Goal: Task Accomplishment & Management: Manage account settings

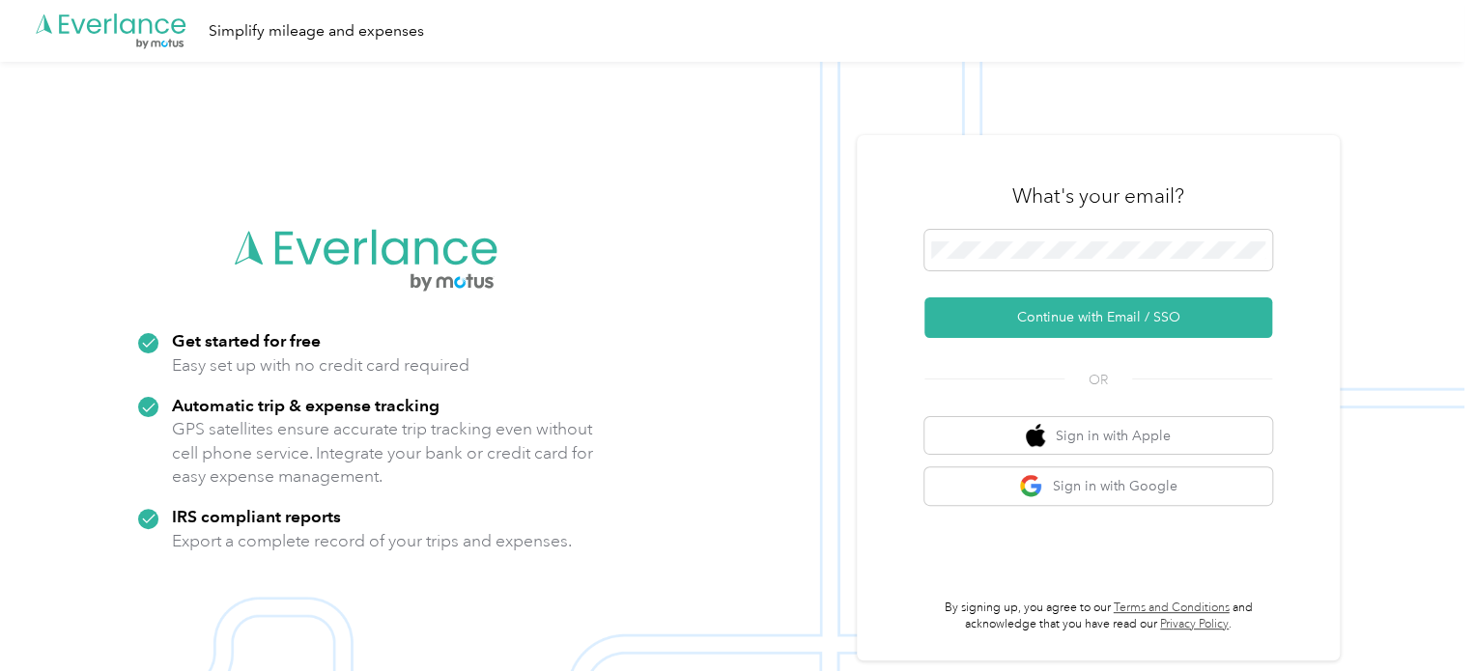
drag, startPoint x: 1187, startPoint y: 263, endPoint x: 931, endPoint y: 279, distance: 256.5
click at [934, 279] on form "Continue with Email / SSO" at bounding box center [1098, 284] width 348 height 108
click at [906, 290] on div "What's your email? Continue with Email / SSO OR Sign in with Apple Sign in with…" at bounding box center [1098, 397] width 483 height 525
click at [982, 377] on div "OR" at bounding box center [1098, 377] width 348 height 25
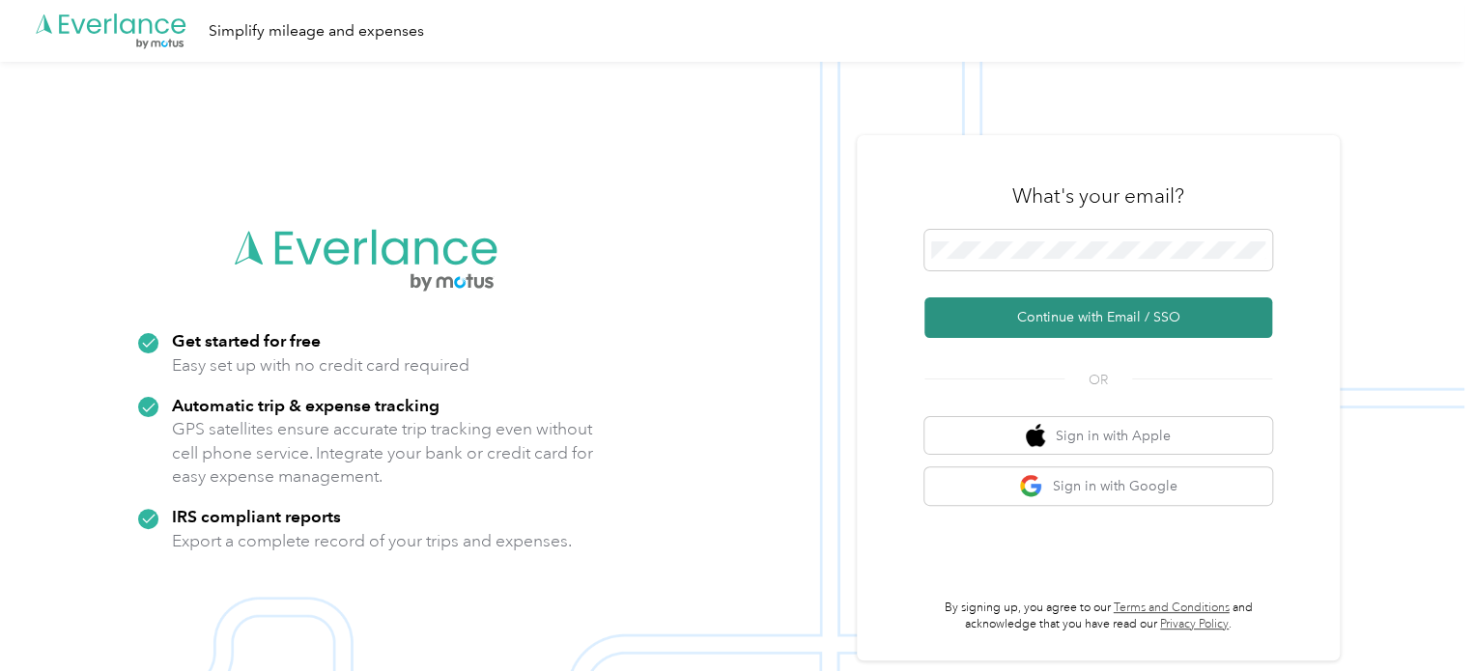
click at [1112, 311] on button "Continue with Email / SSO" at bounding box center [1098, 318] width 348 height 41
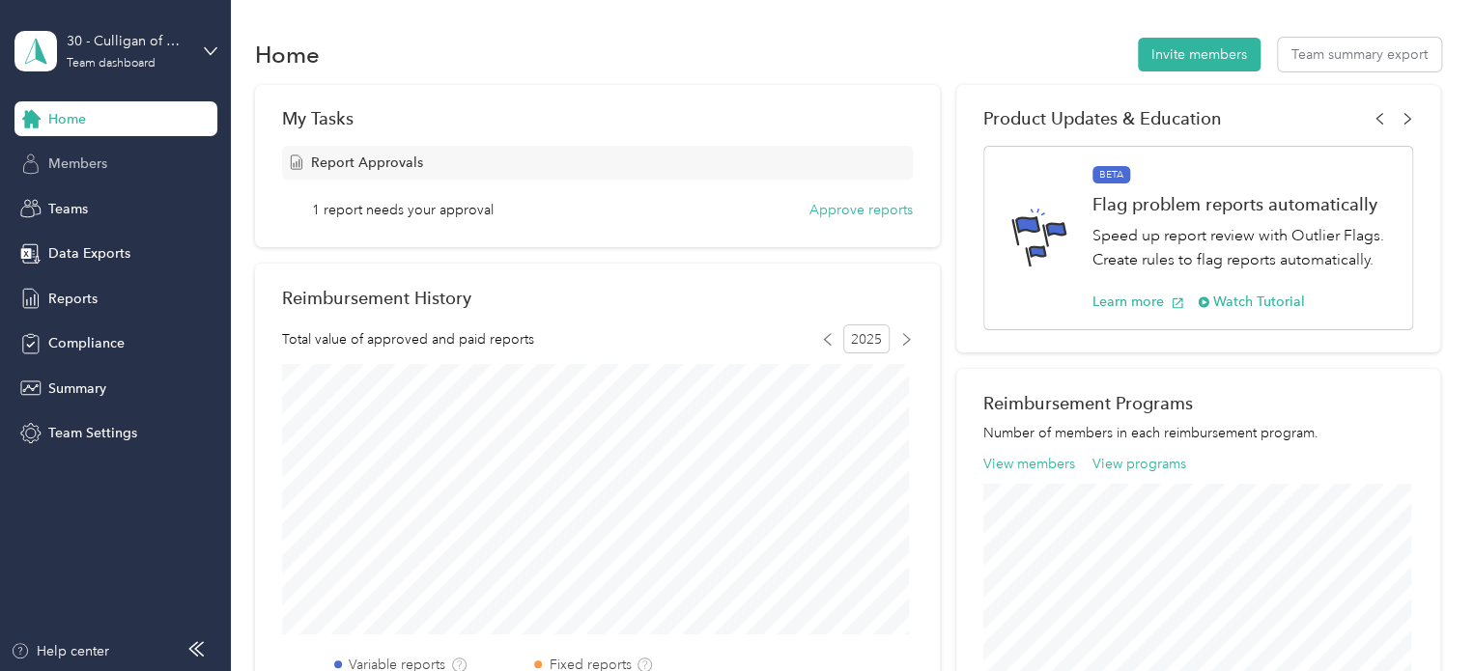
click at [104, 158] on span "Members" at bounding box center [77, 164] width 59 height 20
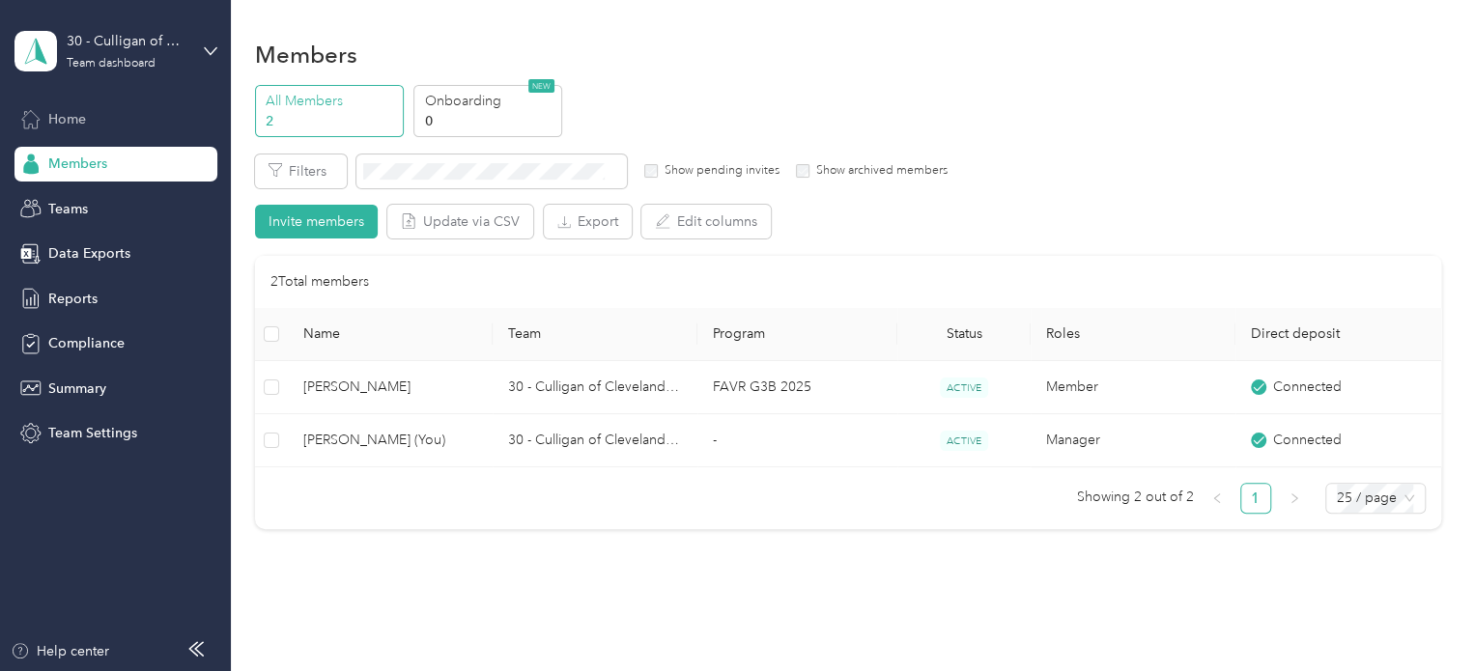
click at [74, 124] on span "Home" at bounding box center [67, 119] width 38 height 20
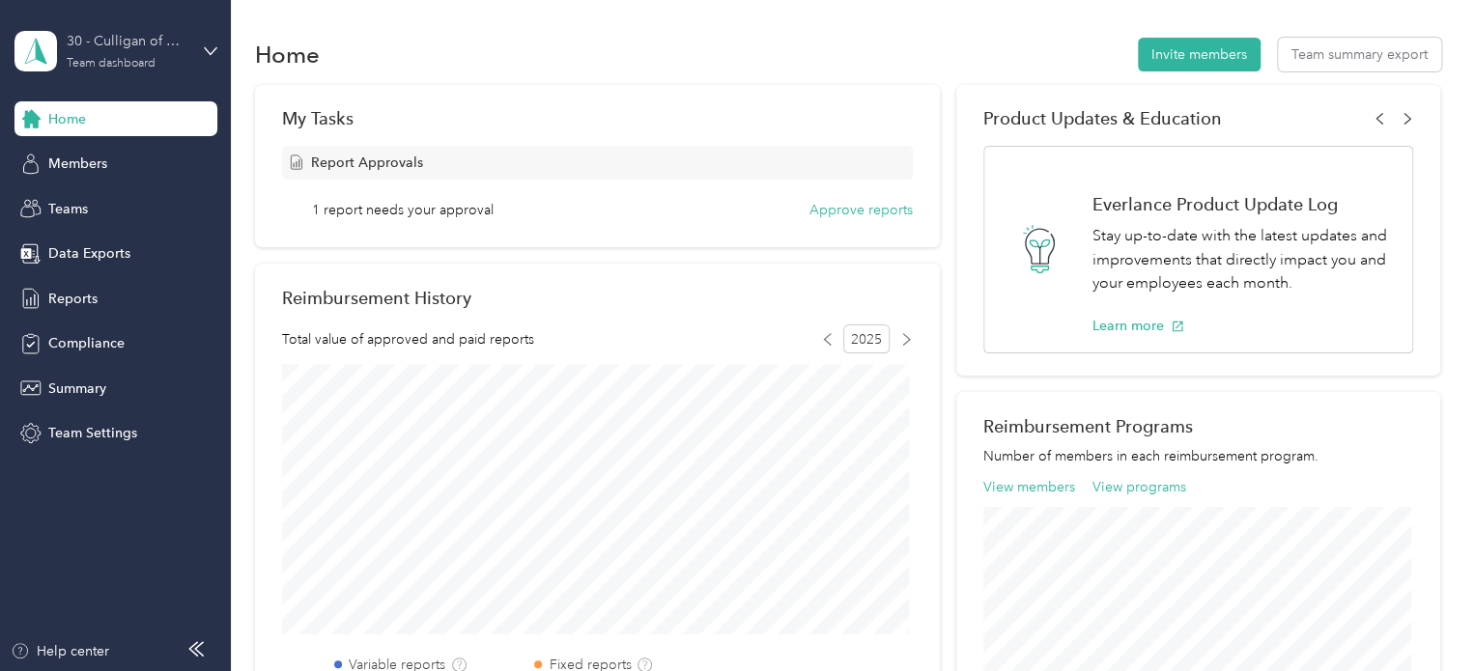
click at [128, 49] on div "30 - Culligan of Cleveland Service Manager" at bounding box center [127, 41] width 121 height 20
click at [86, 154] on div "Team dashboard" at bounding box center [84, 158] width 106 height 20
click at [91, 289] on span "Reports" at bounding box center [72, 299] width 49 height 20
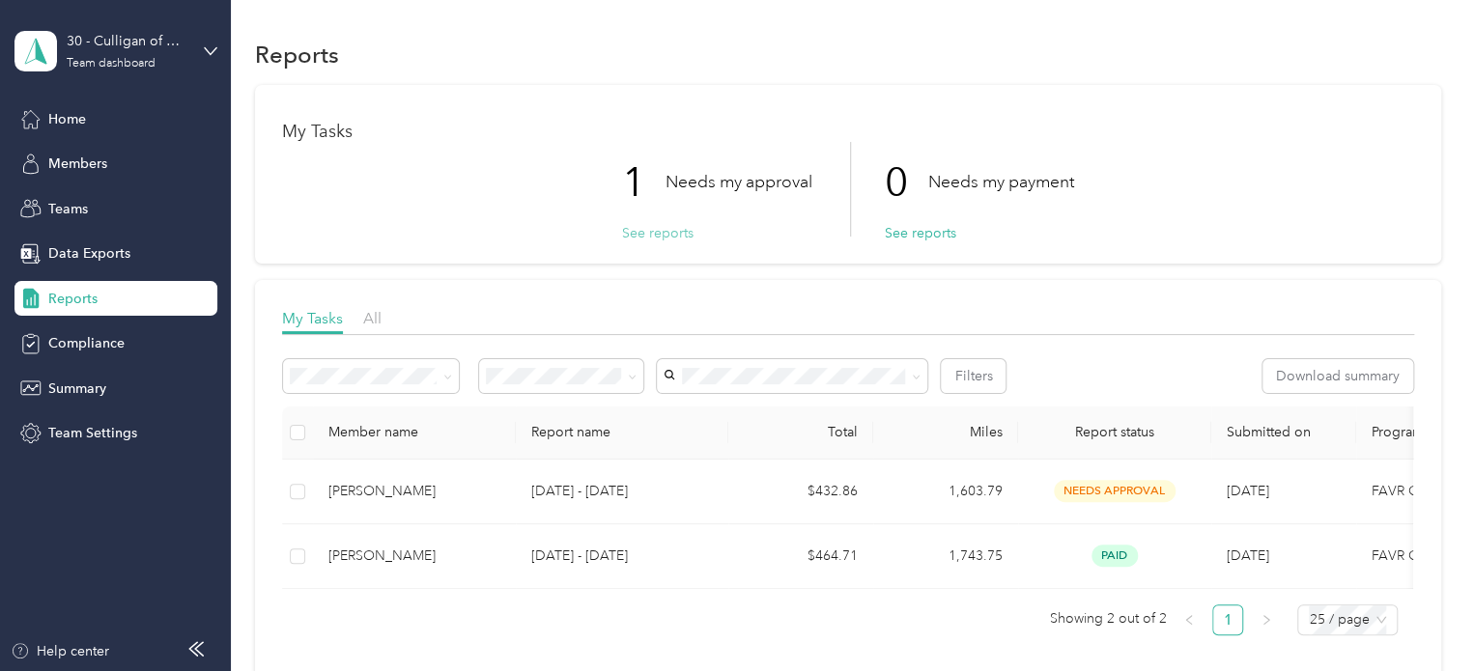
click at [645, 230] on button "See reports" at bounding box center [657, 233] width 71 height 20
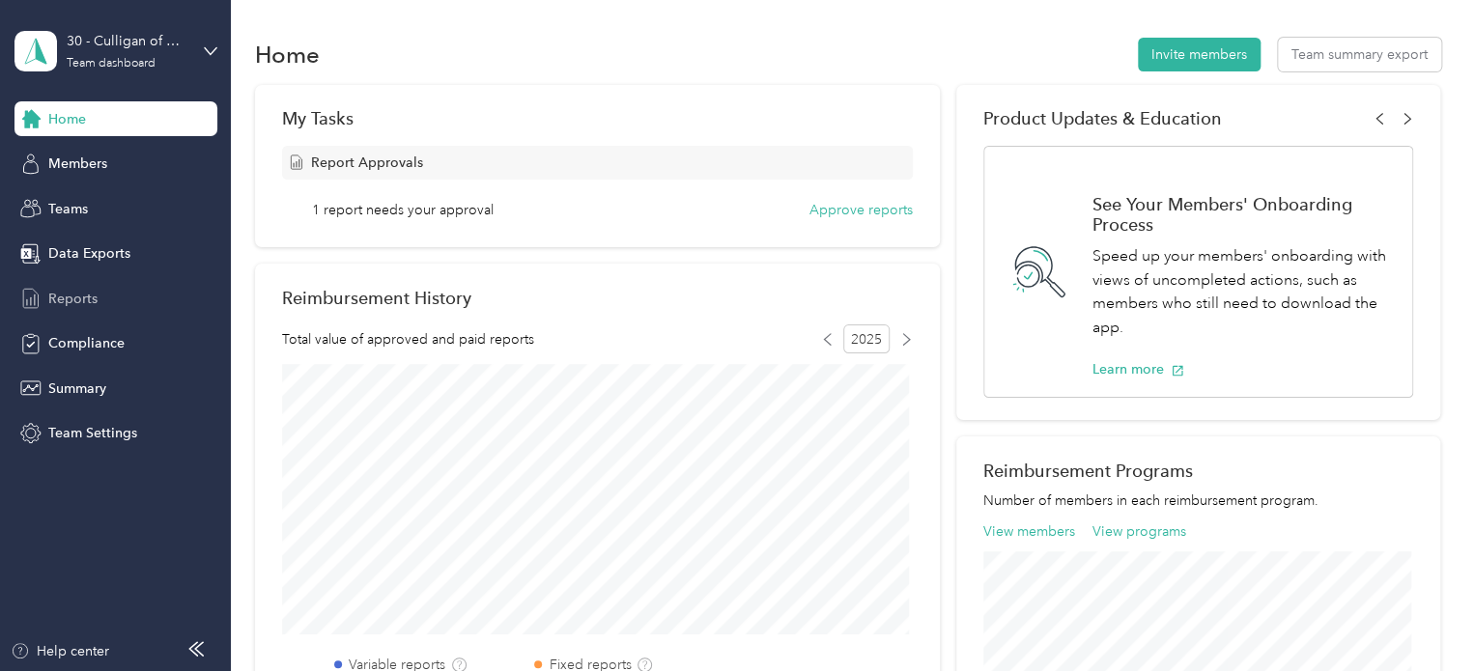
click at [96, 285] on div "Reports" at bounding box center [115, 298] width 203 height 35
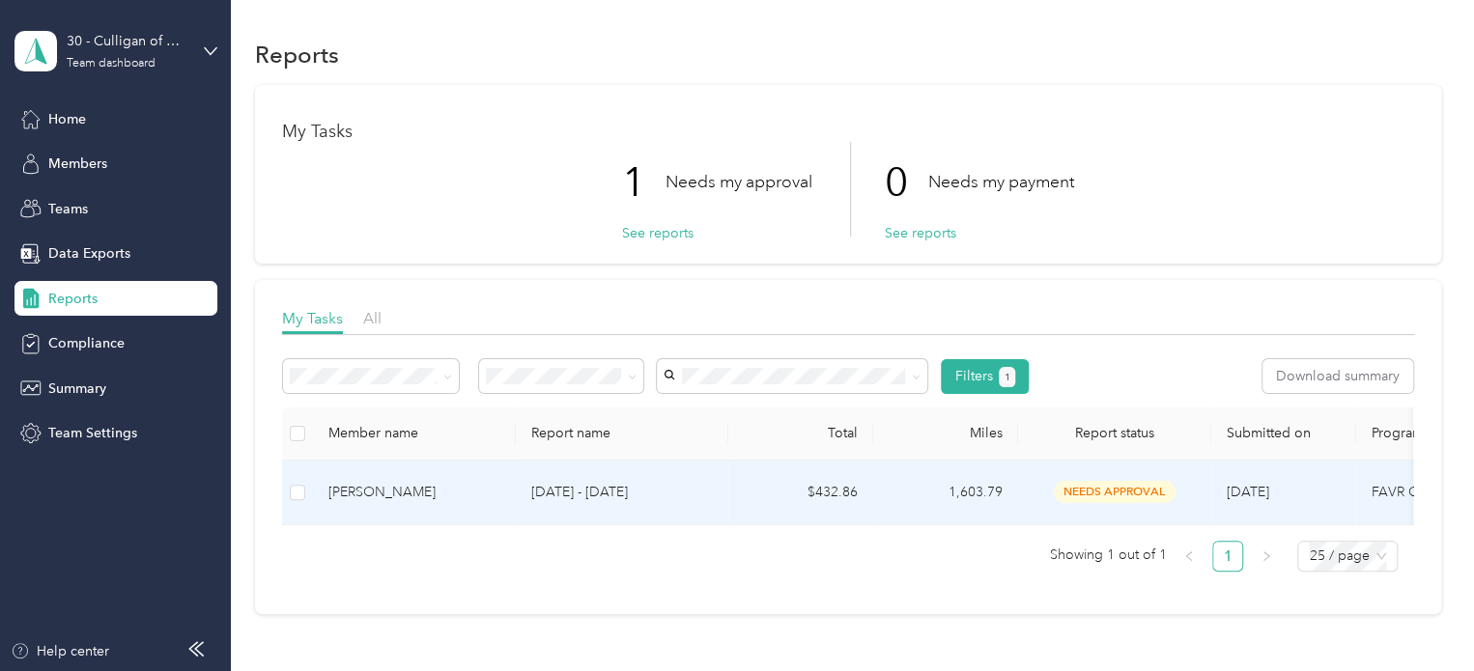
click at [308, 500] on td at bounding box center [297, 493] width 31 height 65
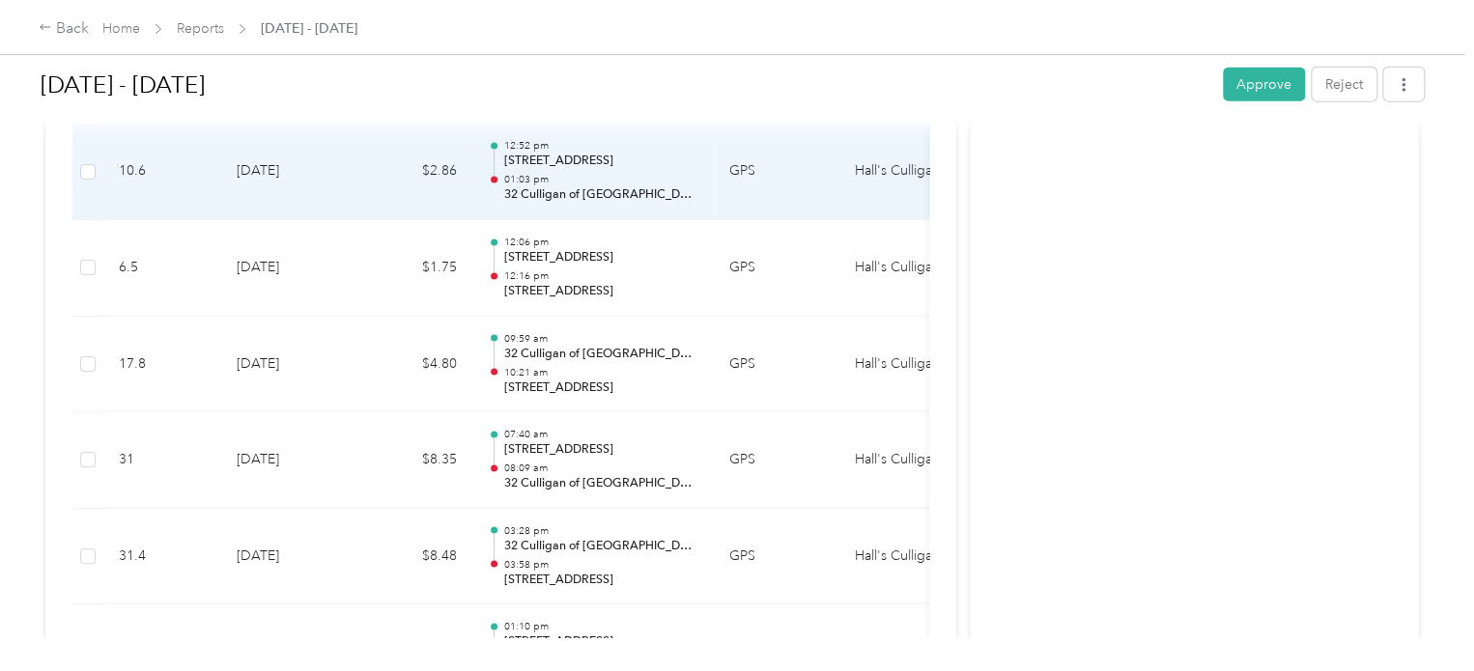
scroll to position [6085, 0]
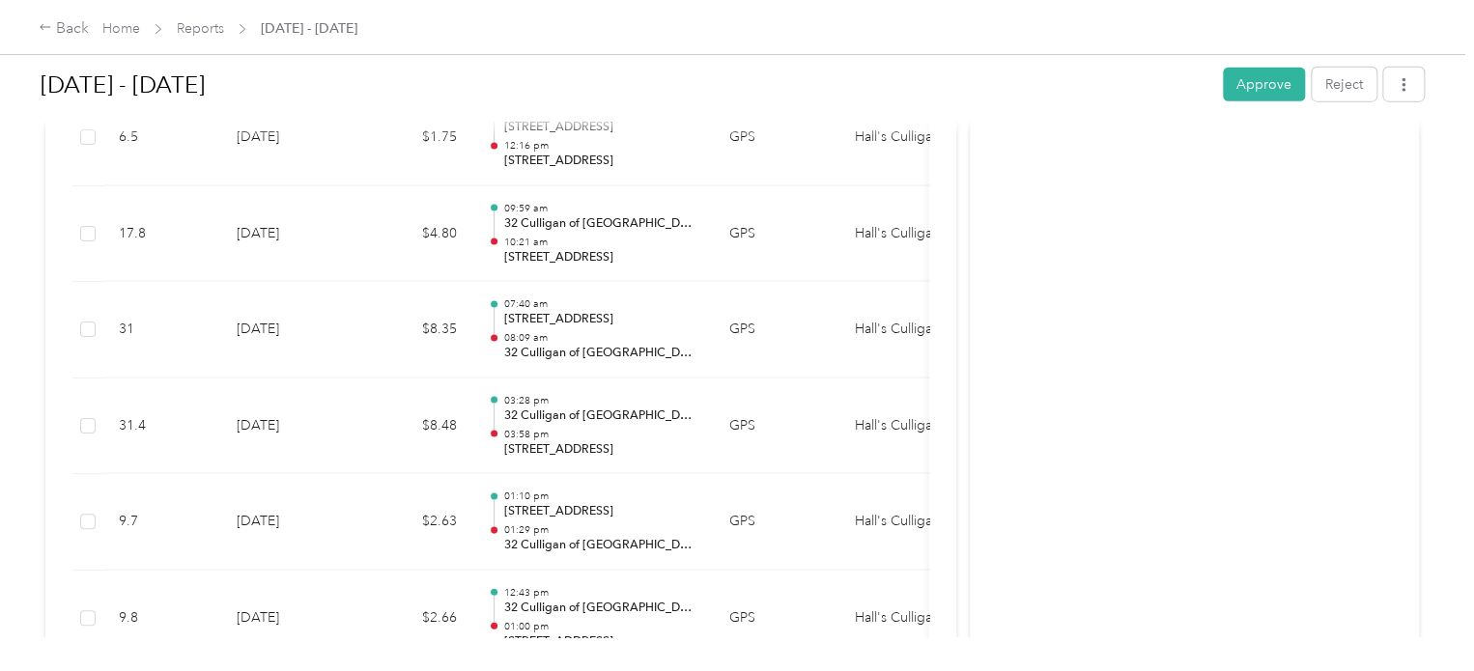
drag, startPoint x: 1302, startPoint y: 73, endPoint x: 1288, endPoint y: 79, distance: 15.6
click at [1295, 75] on div "Approve Reject" at bounding box center [1323, 85] width 201 height 34
click at [1276, 80] on button "Approve" at bounding box center [1264, 85] width 82 height 34
